Goal: Use online tool/utility: Use online tool/utility

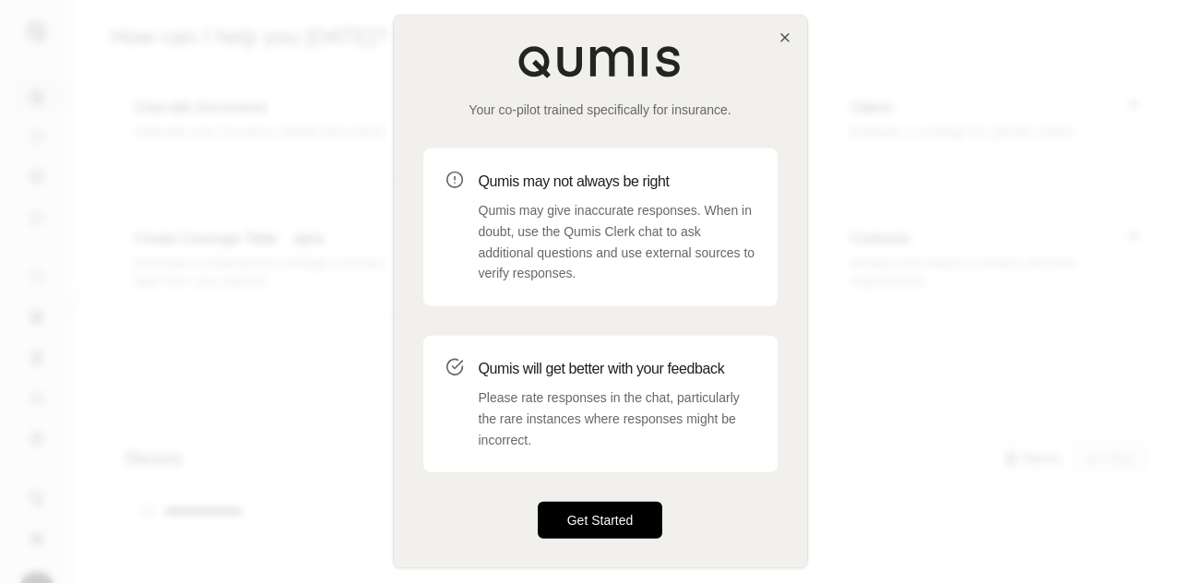
click at [631, 526] on button "Get Started" at bounding box center [600, 520] width 125 height 37
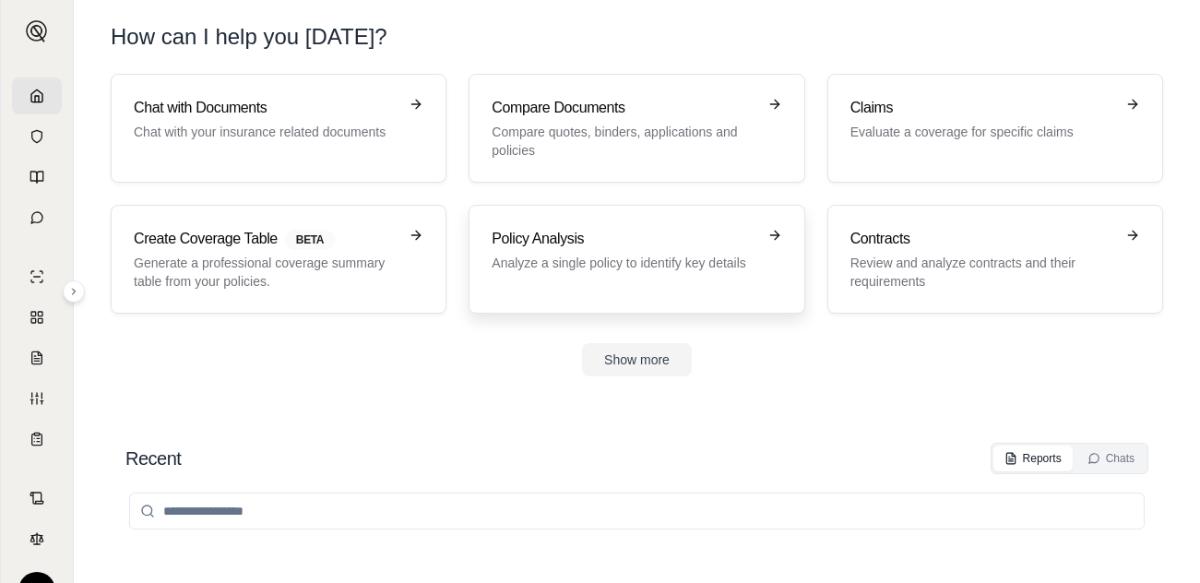
click at [578, 232] on h3 "Policy Analysis" at bounding box center [624, 239] width 264 height 22
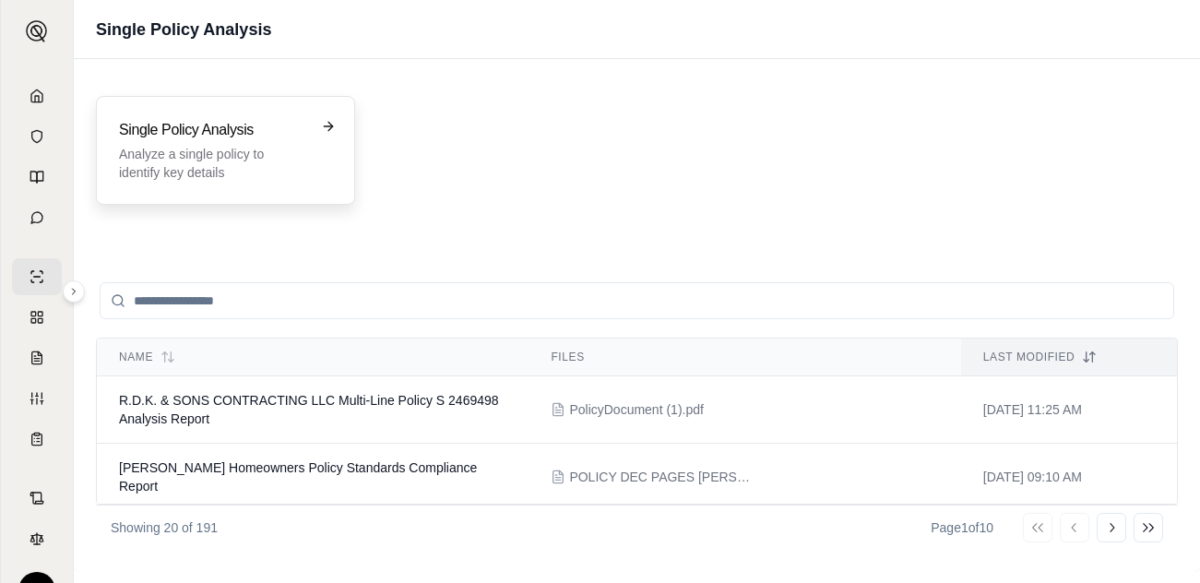
click at [259, 185] on div "Single Policy Analysis Analyze a single policy to identify key details" at bounding box center [225, 150] width 259 height 109
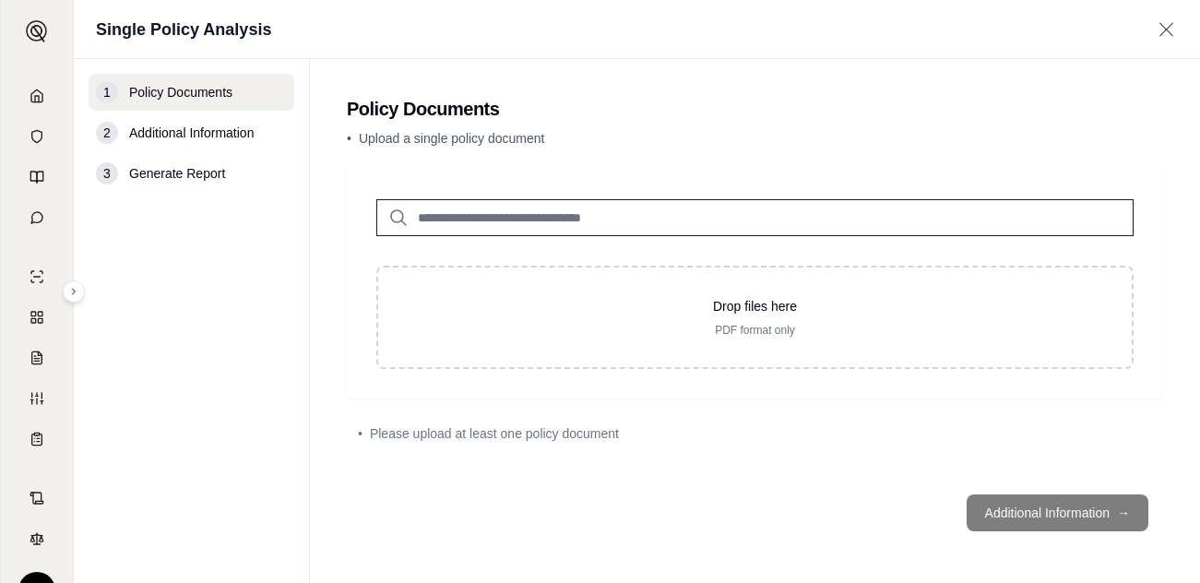
click at [259, 185] on div "3 Generate Report" at bounding box center [192, 173] width 206 height 37
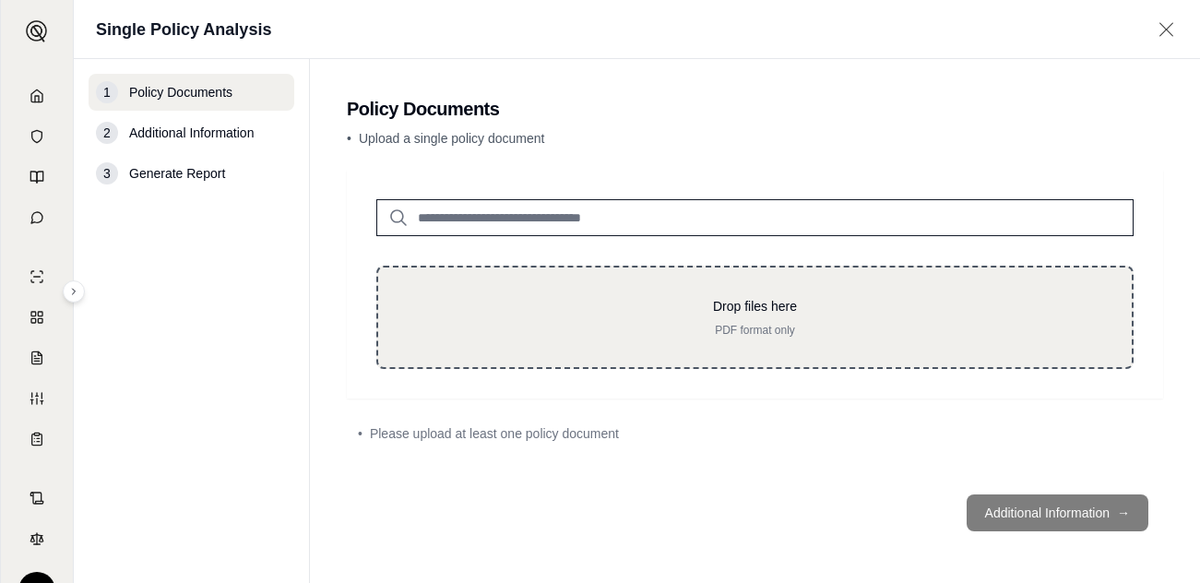
click at [581, 338] on div "Drop files here PDF format only" at bounding box center [754, 317] width 757 height 103
type input "**********"
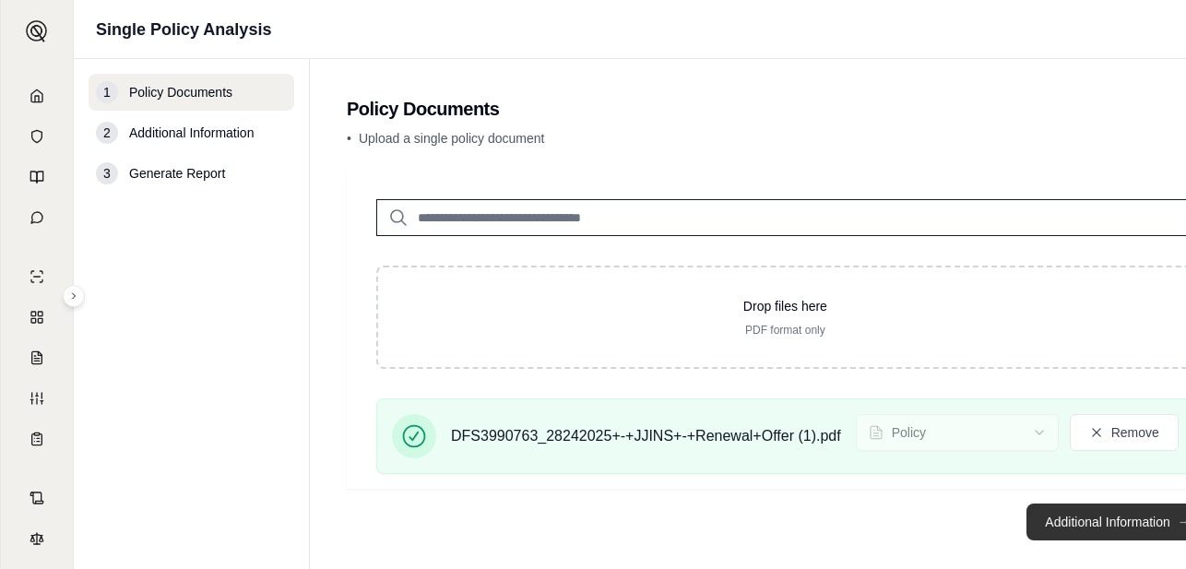
click at [1086, 520] on button "Additional Information →" at bounding box center [1117, 522] width 182 height 37
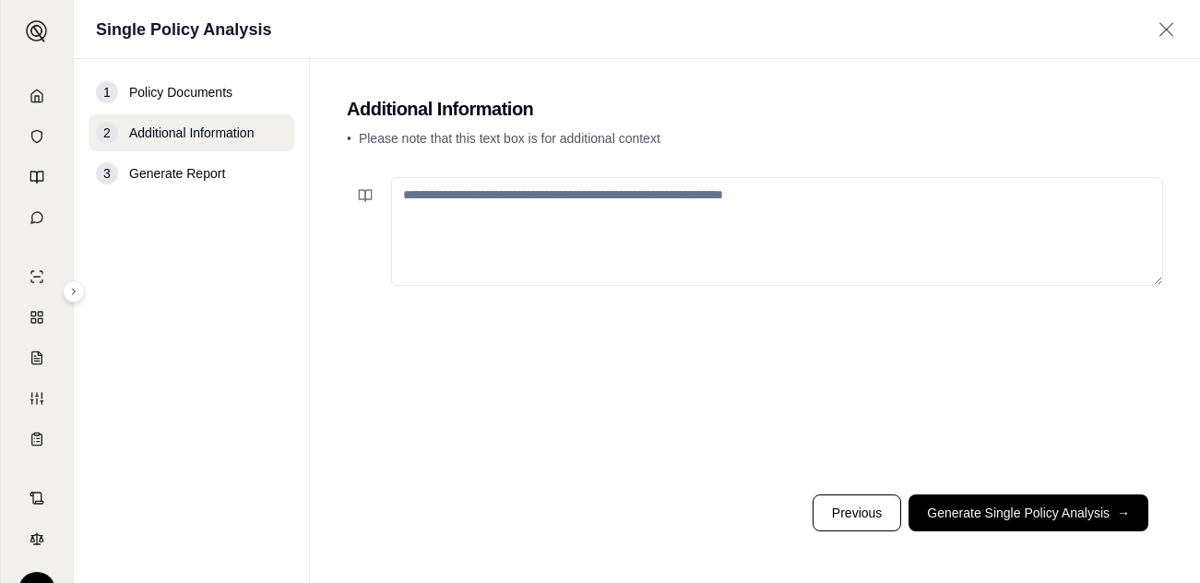
click at [554, 215] on textarea at bounding box center [777, 231] width 772 height 109
paste textarea "**********"
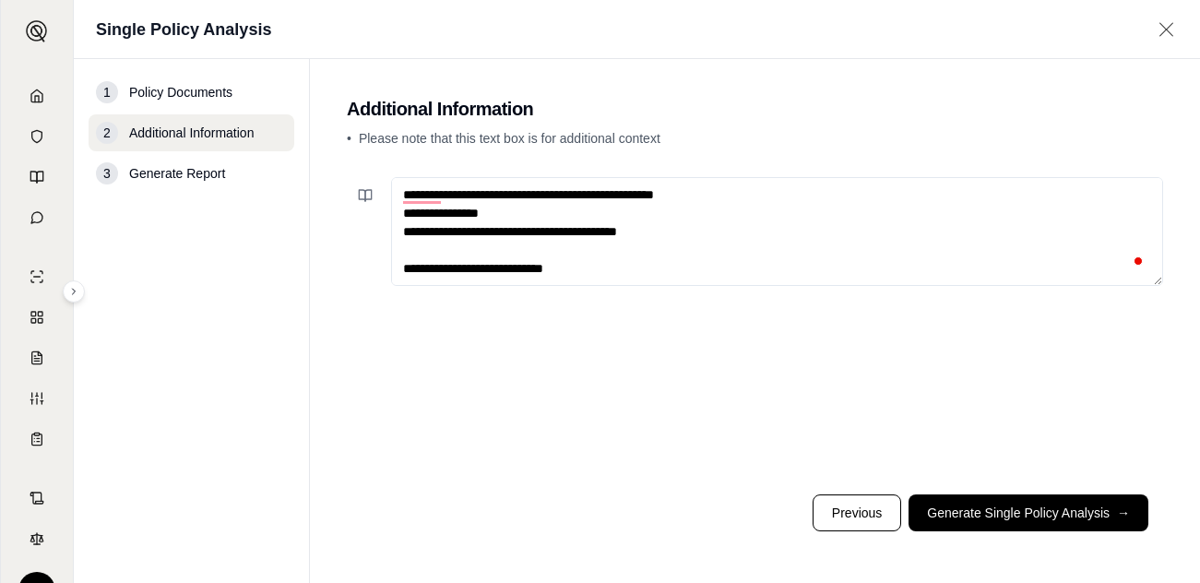
scroll to position [802, 0]
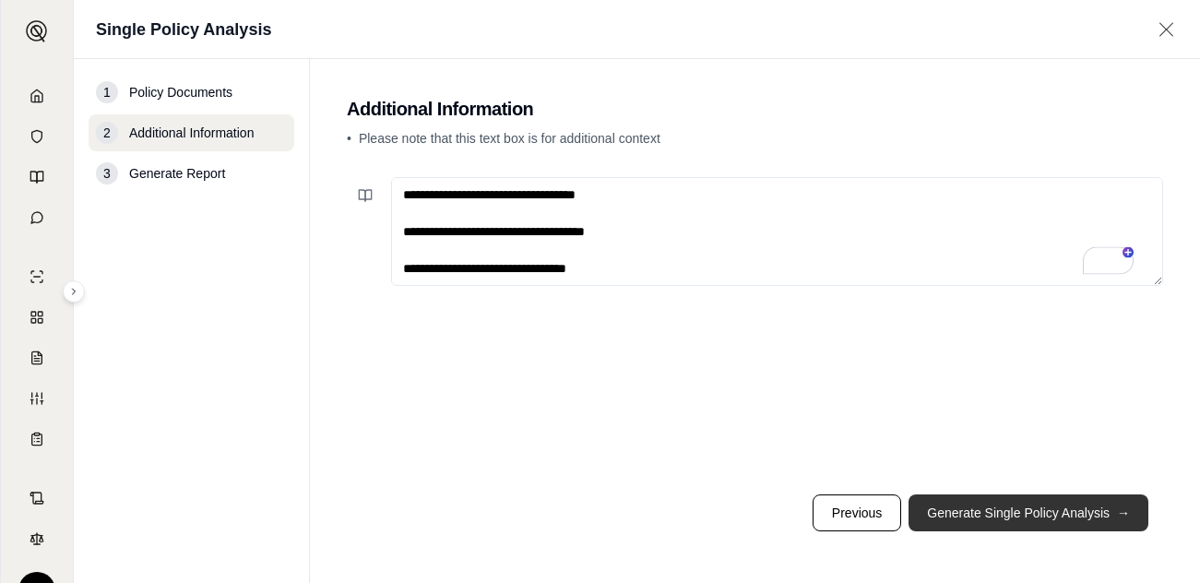
type textarea "**********"
click at [1082, 526] on button "Generate Single Policy Analysis →" at bounding box center [1028, 512] width 240 height 37
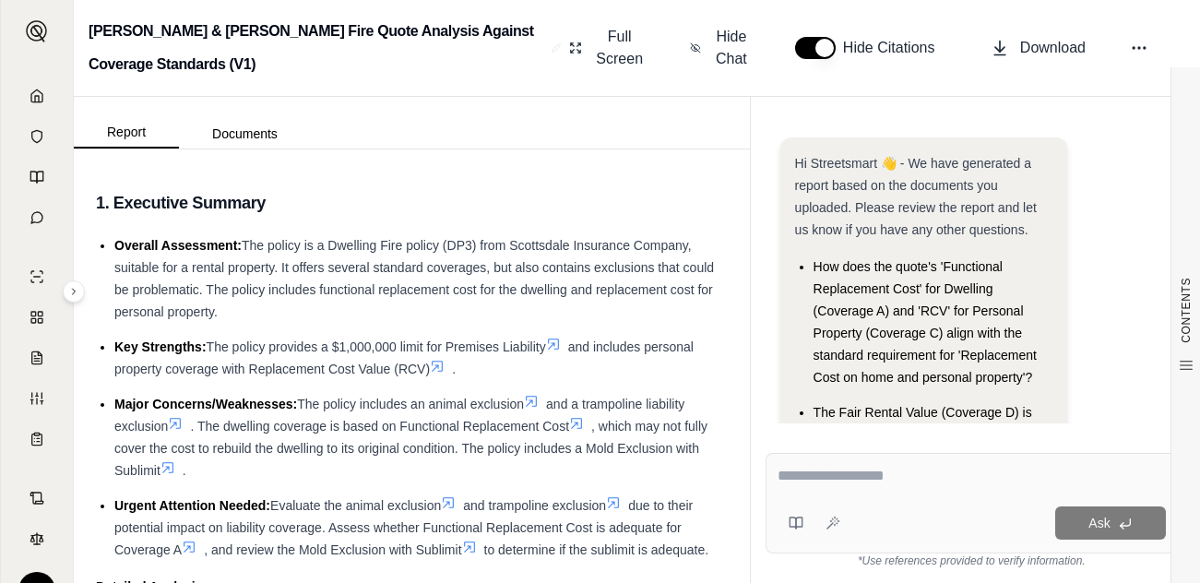
scroll to position [170, 0]
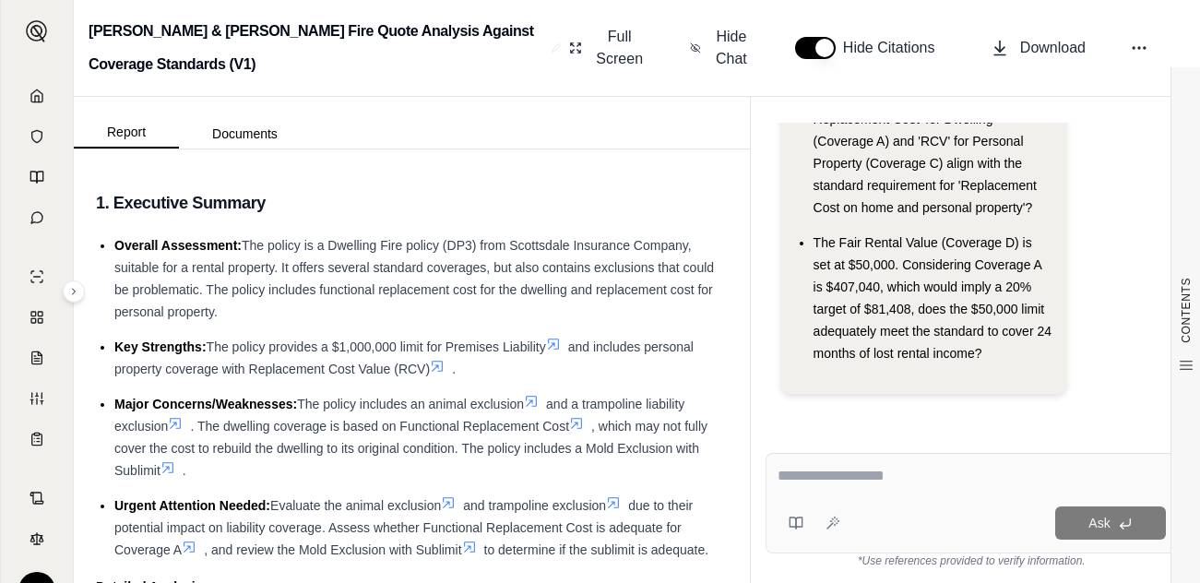
drag, startPoint x: 76, startPoint y: 414, endPoint x: 152, endPoint y: 417, distance: 76.6
click at [76, 414] on div "CONTENTS Table of Contents 1. Executive Summary 1. Policy Matching Standards 2.…" at bounding box center [412, 365] width 676 height 433
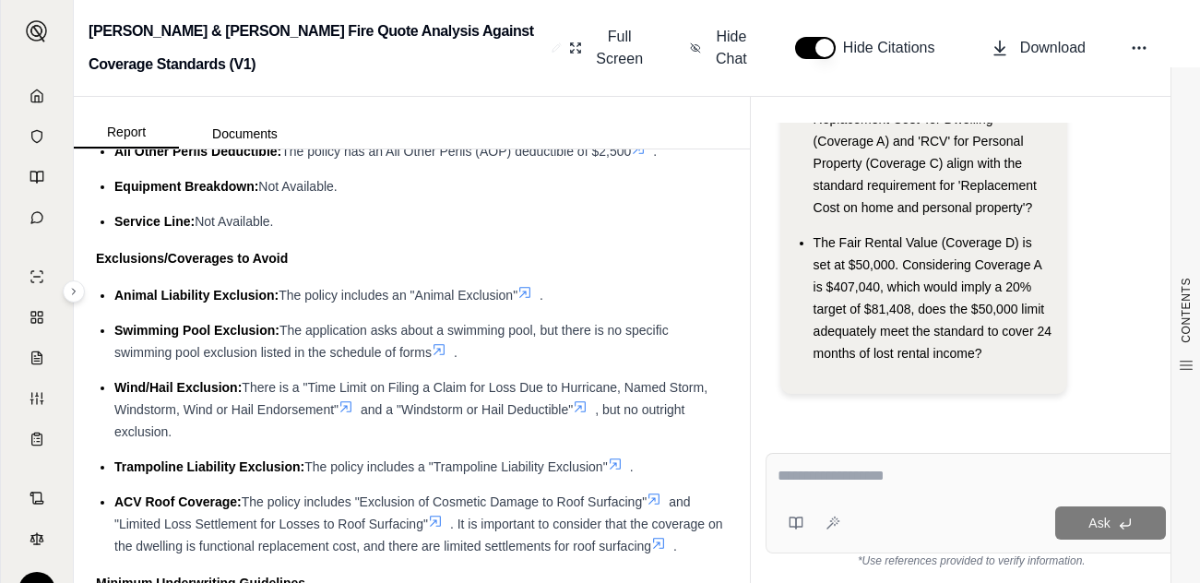
scroll to position [1276, 0]
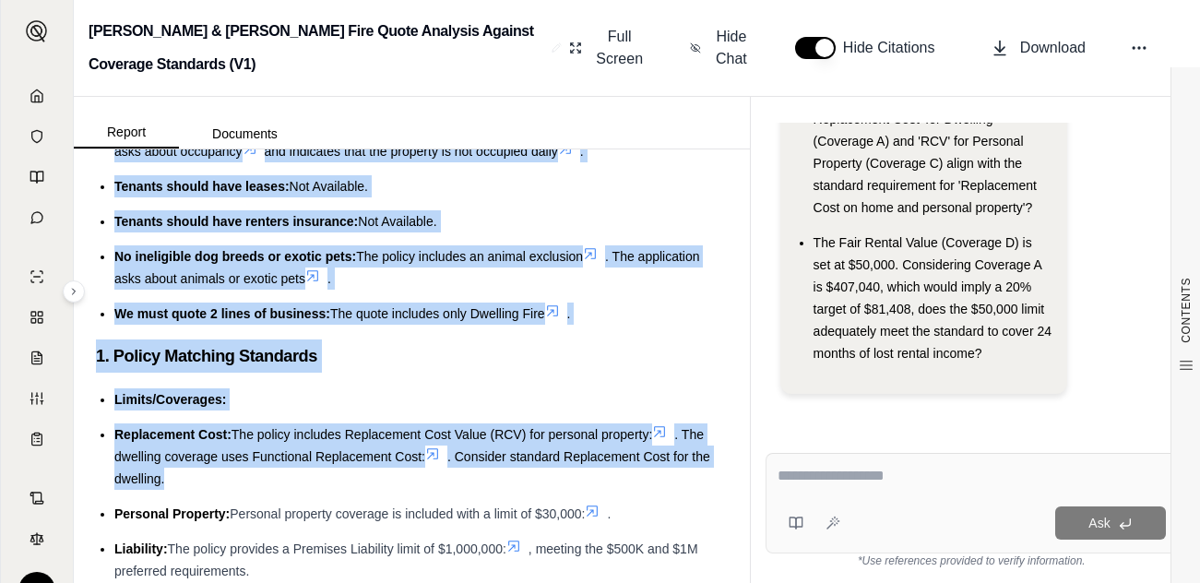
drag, startPoint x: 115, startPoint y: 311, endPoint x: 458, endPoint y: 495, distance: 389.5
click at [317, 410] on li "Limits/Coverages:" at bounding box center [420, 399] width 613 height 22
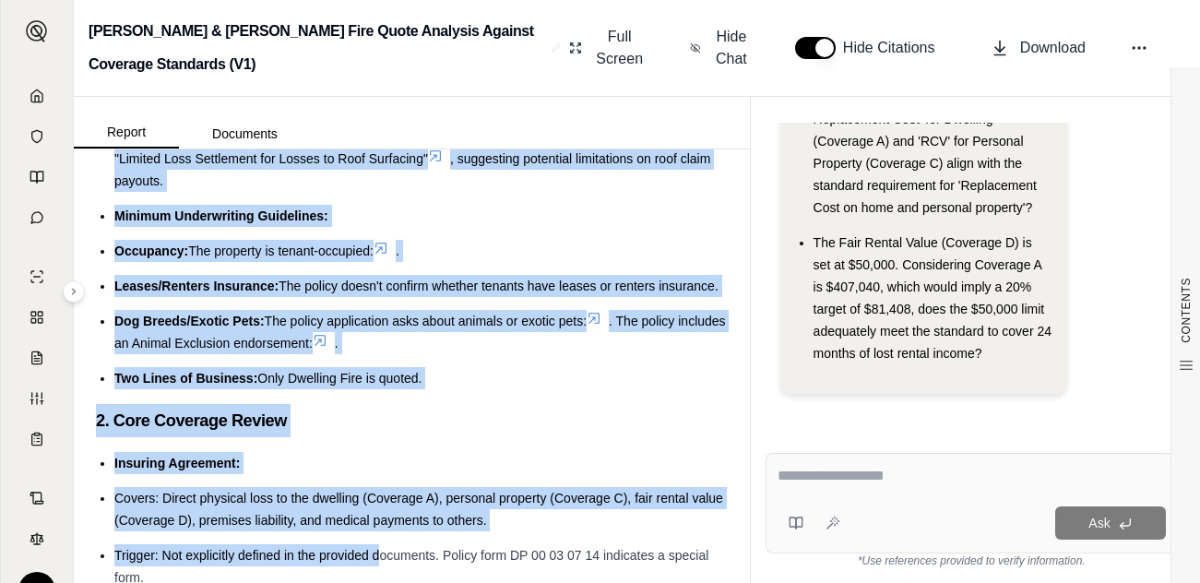
scroll to position [2324, 0]
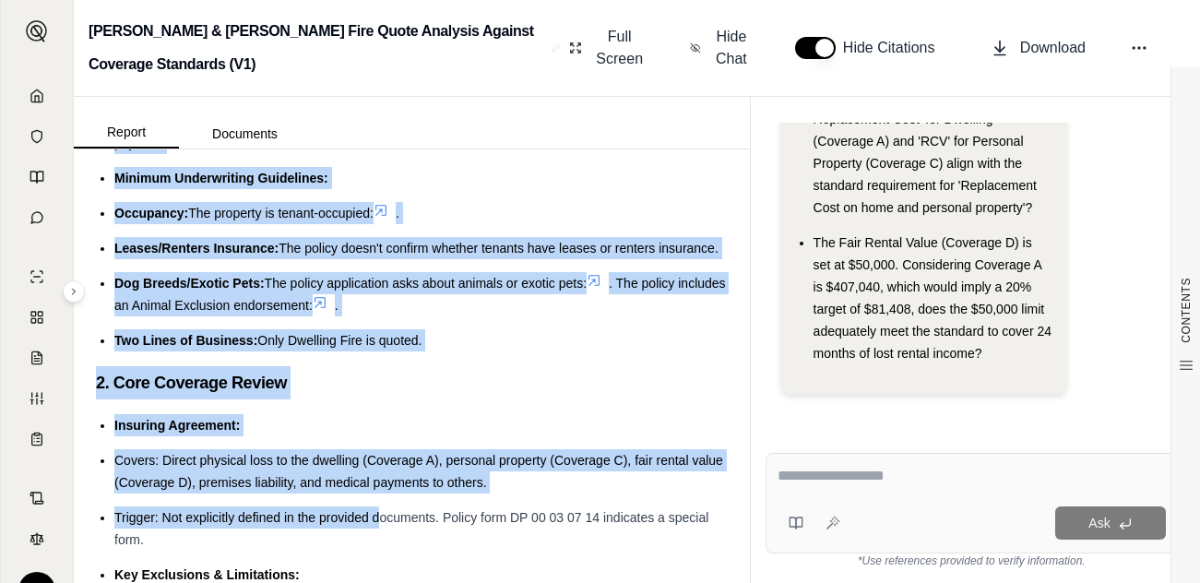
drag, startPoint x: 117, startPoint y: 457, endPoint x: 429, endPoint y: 378, distance: 321.4
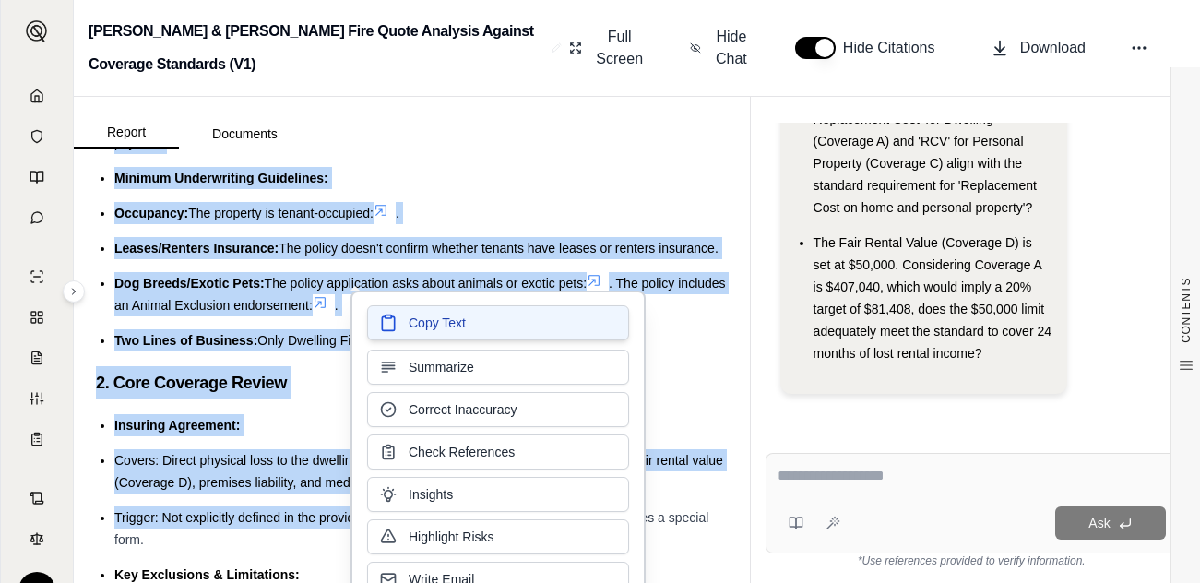
click at [468, 337] on button "Copy Text" at bounding box center [498, 322] width 262 height 35
